Goal: Transaction & Acquisition: Purchase product/service

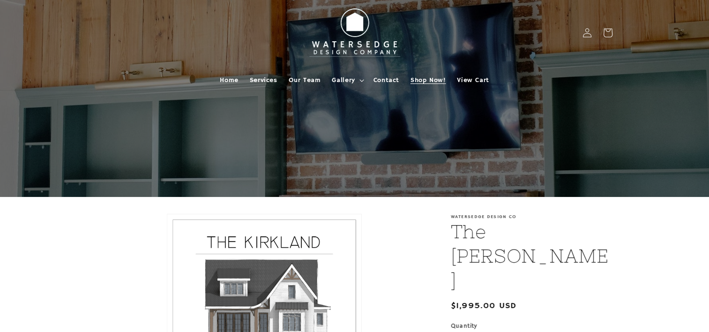
click at [411, 78] on span "Shop Now!" at bounding box center [428, 80] width 35 height 8
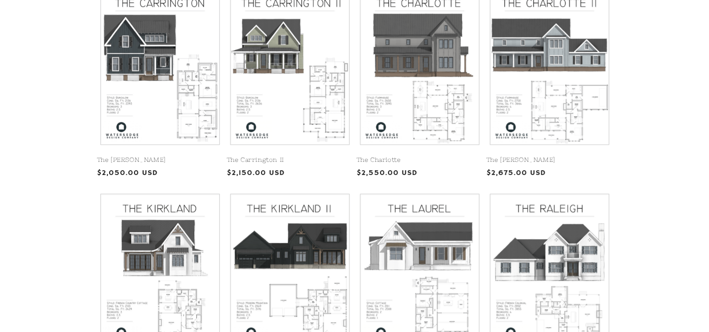
scroll to position [375, 0]
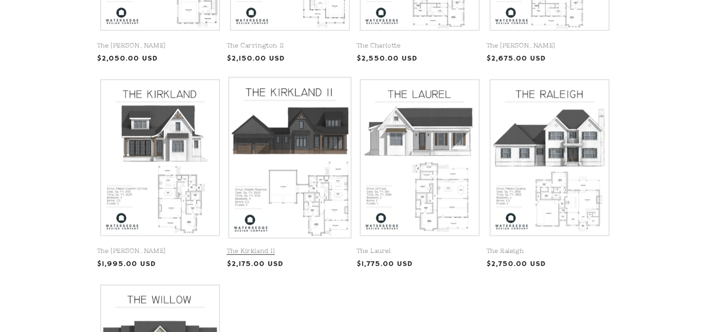
click at [313, 247] on link "The Kirkland II" at bounding box center [290, 251] width 126 height 8
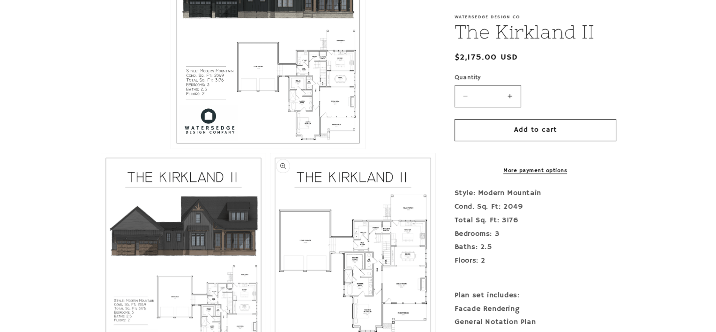
scroll to position [367, 0]
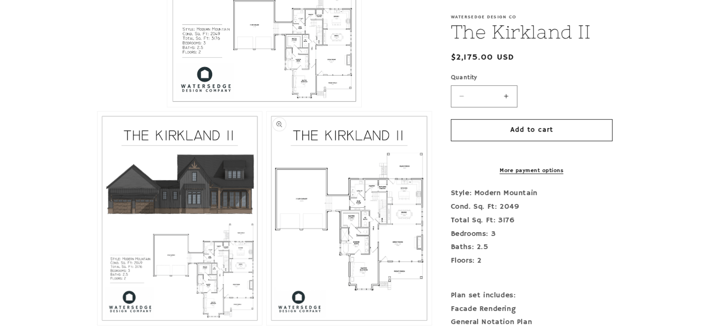
click at [267, 325] on button "Open media 3 in modal" at bounding box center [267, 325] width 0 height 0
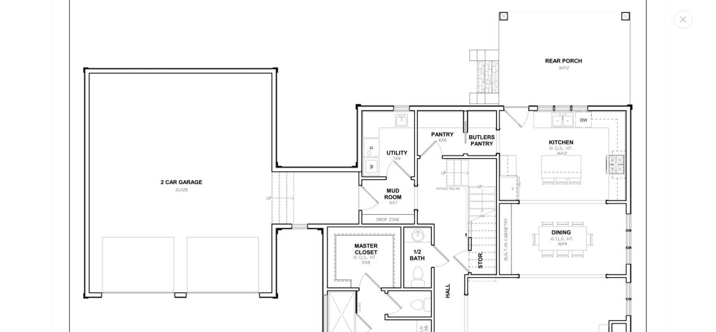
scroll to position [1774, 0]
